Goal: Task Accomplishment & Management: Complete application form

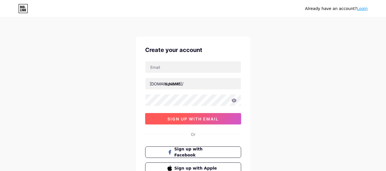
scroll to position [19, 0]
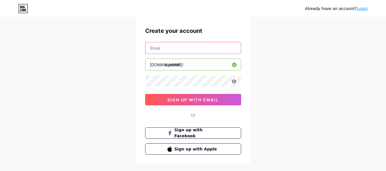
click at [168, 50] on input "text" at bounding box center [194, 47] width 96 height 11
type input "[PERSON_NAME][EMAIL_ADDRESS][DOMAIN_NAME]"
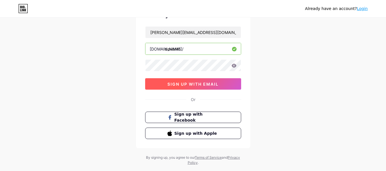
scroll to position [47, 0]
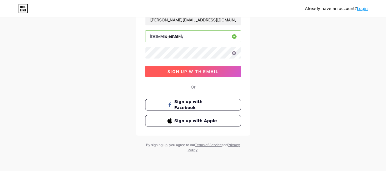
click at [197, 71] on span "sign up with email" at bounding box center [193, 71] width 51 height 5
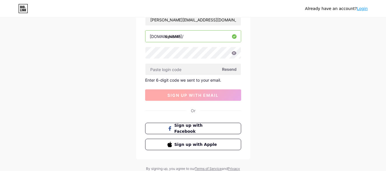
scroll to position [71, 0]
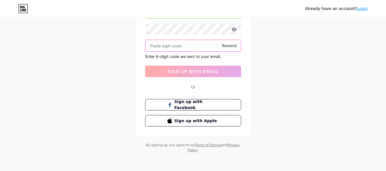
paste input "842602"
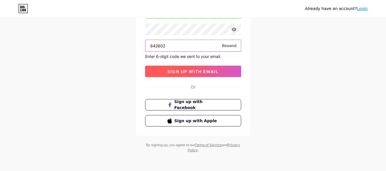
type input "842602"
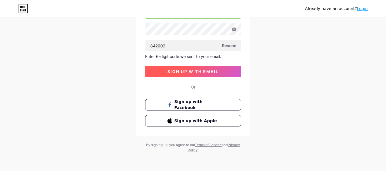
click at [160, 67] on button "sign up with email" at bounding box center [193, 71] width 96 height 11
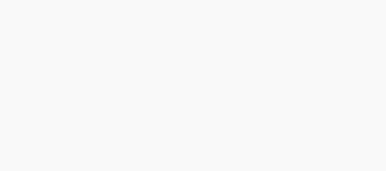
scroll to position [0, 0]
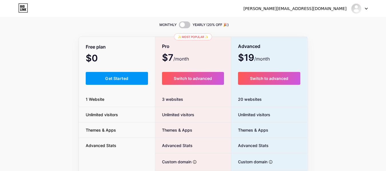
scroll to position [19, 0]
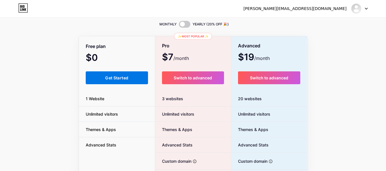
click at [129, 80] on button "Get Started" at bounding box center [117, 77] width 63 height 13
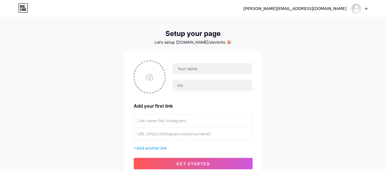
scroll to position [14, 0]
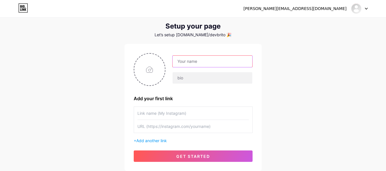
click at [189, 63] on input "text" at bounding box center [213, 61] width 80 height 11
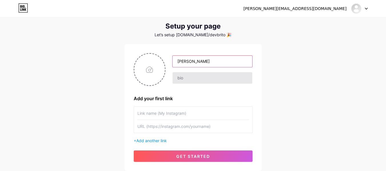
type input "[PERSON_NAME]"
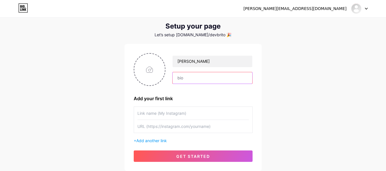
click at [189, 81] on input "text" at bounding box center [213, 77] width 80 height 11
type input "dskjdkdj"
paste input "[URL][DOMAIN_NAME]"
type input "[URL][DOMAIN_NAME]"
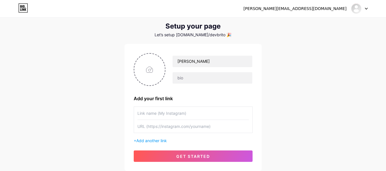
click at [179, 111] on input "text" at bounding box center [194, 113] width 112 height 13
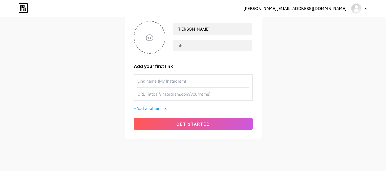
scroll to position [52, 0]
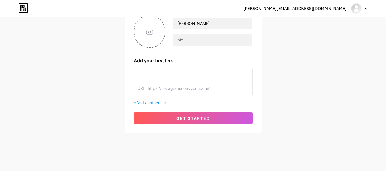
type input "l"
click at [184, 76] on input "text" at bounding box center [194, 75] width 112 height 13
type input "Instagram"
click at [178, 86] on input "text" at bounding box center [194, 88] width 112 height 13
paste input "[URL][DOMAIN_NAME][PERSON_NAME]"
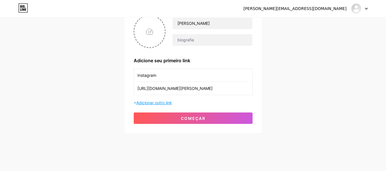
type input "[URL][DOMAIN_NAME][PERSON_NAME]"
click at [159, 102] on font "Adicionar outro link" at bounding box center [154, 102] width 36 height 5
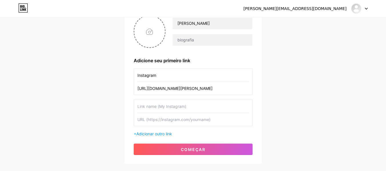
click at [158, 103] on input "text" at bounding box center [194, 106] width 112 height 13
drag, startPoint x: 156, startPoint y: 113, endPoint x: 153, endPoint y: 118, distance: 5.5
click at [153, 118] on div "Facebook" at bounding box center [193, 113] width 119 height 27
type input "Facebook"
click at [153, 118] on input "text" at bounding box center [194, 119] width 112 height 13
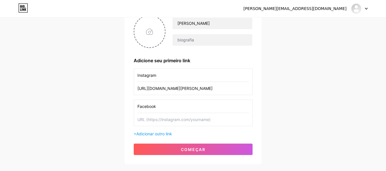
paste input "[URL][DOMAIN_NAME]"
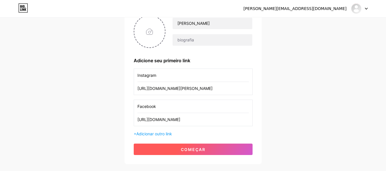
type input "[URL][DOMAIN_NAME]"
click at [187, 145] on button "começar" at bounding box center [193, 149] width 119 height 11
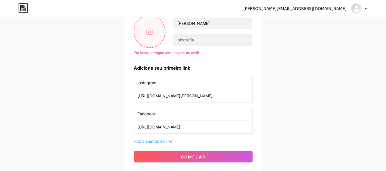
click at [147, 33] on input "file" at bounding box center [149, 32] width 31 height 32
type input "C:\fakepath\WhatsApp Image [DATE] 15.21.27.jpeg"
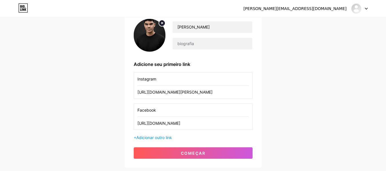
scroll to position [48, 0]
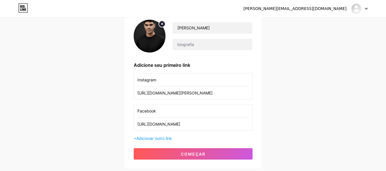
click at [146, 42] on img at bounding box center [150, 36] width 32 height 33
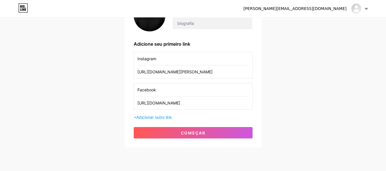
scroll to position [71, 0]
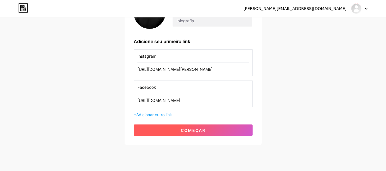
click at [180, 135] on button "começar" at bounding box center [193, 130] width 119 height 11
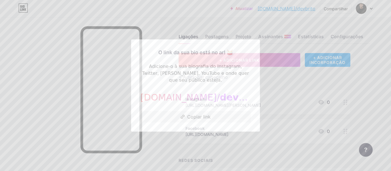
click at [158, 141] on div at bounding box center [195, 85] width 391 height 171
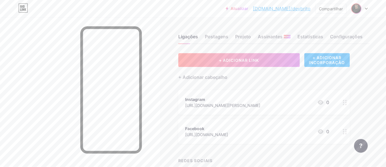
click at [361, 7] on img at bounding box center [356, 8] width 9 height 9
